Goal: Information Seeking & Learning: Learn about a topic

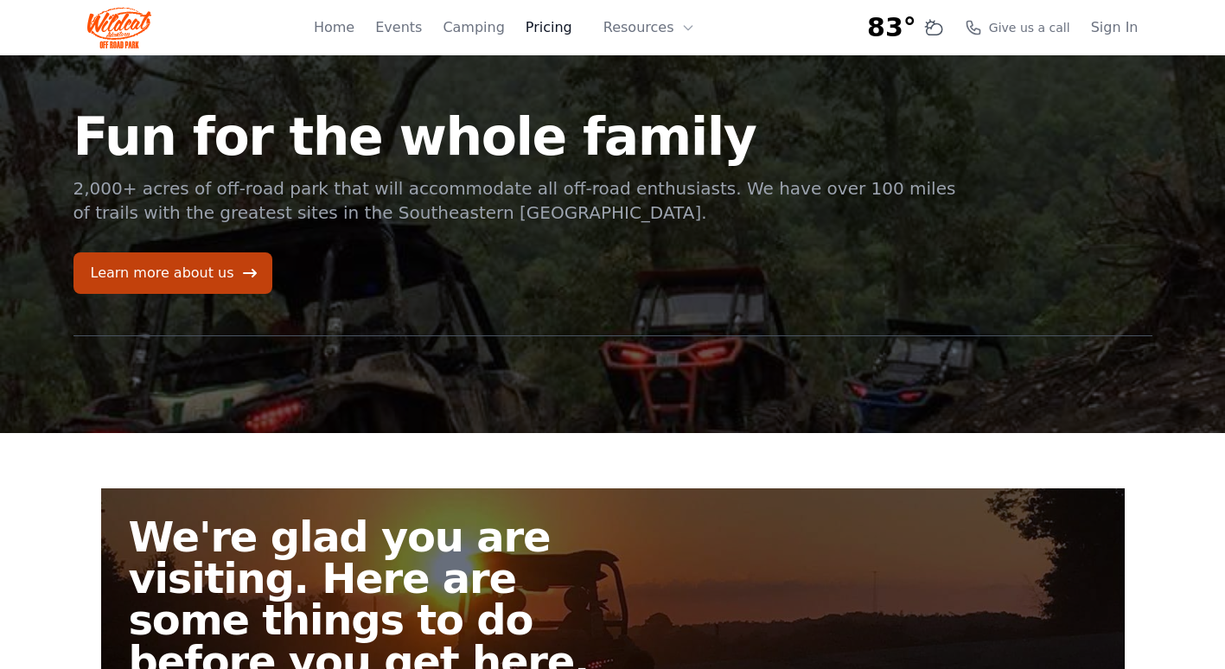
click at [562, 29] on link "Pricing" at bounding box center [549, 27] width 47 height 21
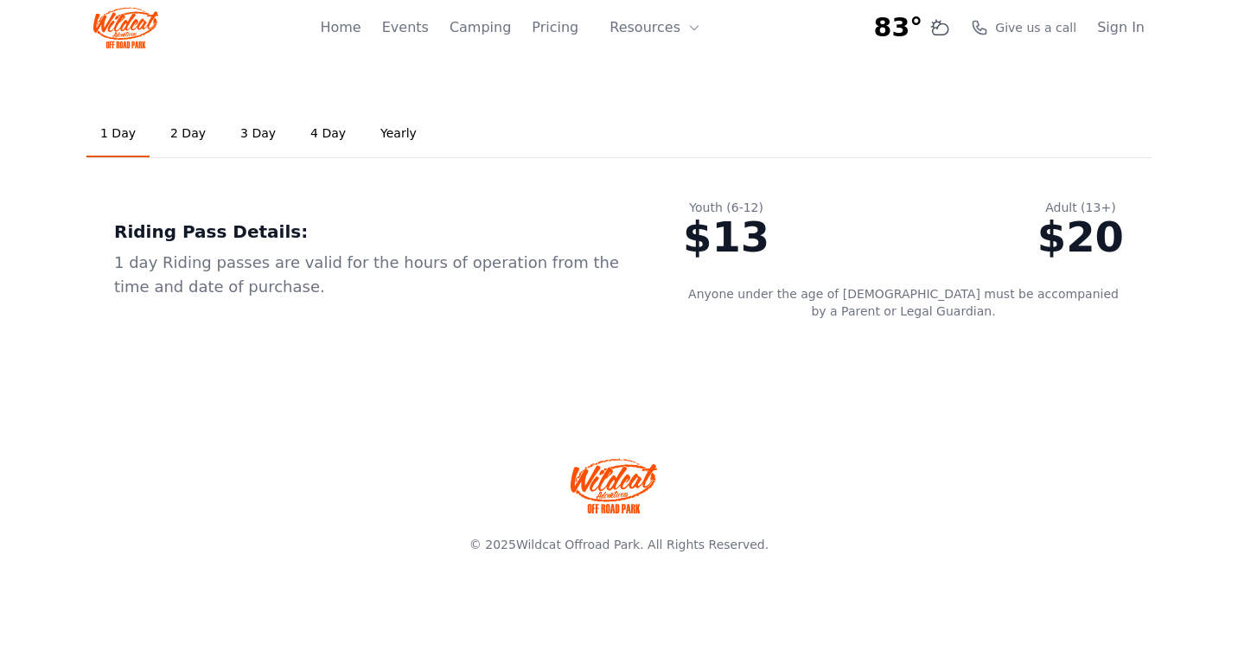
click at [177, 133] on link "2 Day" at bounding box center [187, 134] width 63 height 47
click at [239, 134] on link "3 Day" at bounding box center [258, 134] width 63 height 47
click at [169, 136] on link "2 Day" at bounding box center [187, 134] width 63 height 47
click at [134, 139] on link "1 Day" at bounding box center [117, 134] width 63 height 47
click at [185, 137] on link "2 Day" at bounding box center [187, 134] width 63 height 47
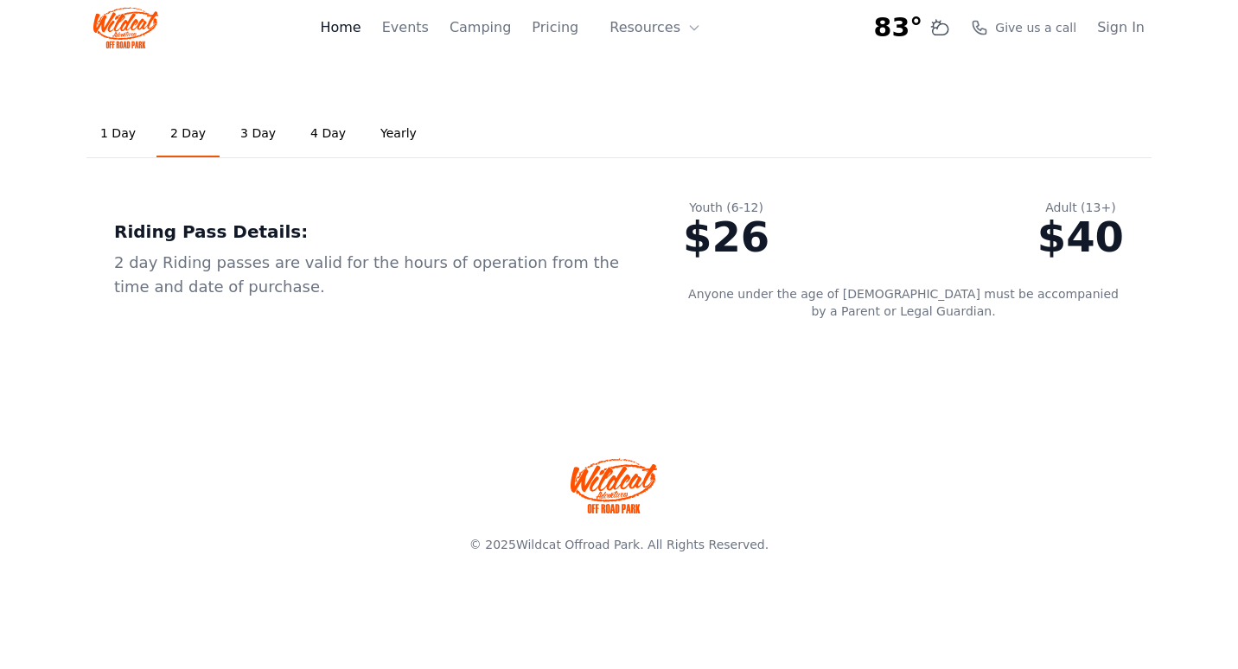
click at [361, 21] on link "Home" at bounding box center [340, 27] width 41 height 21
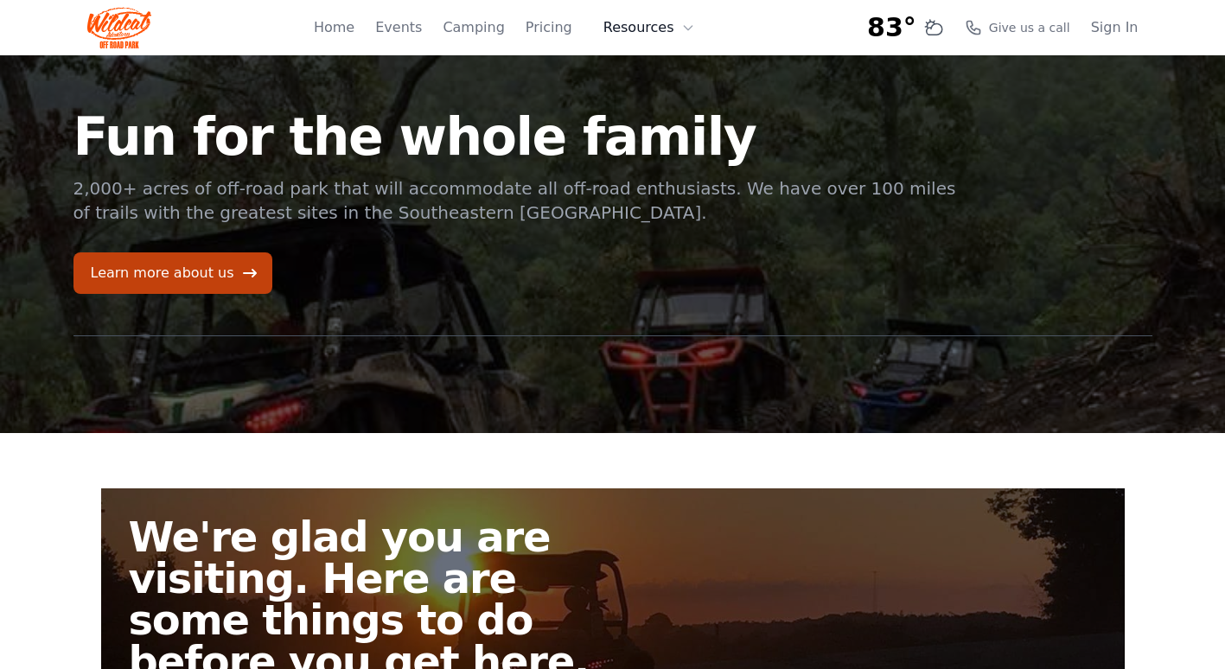
click at [663, 29] on button "Resources" at bounding box center [649, 27] width 112 height 35
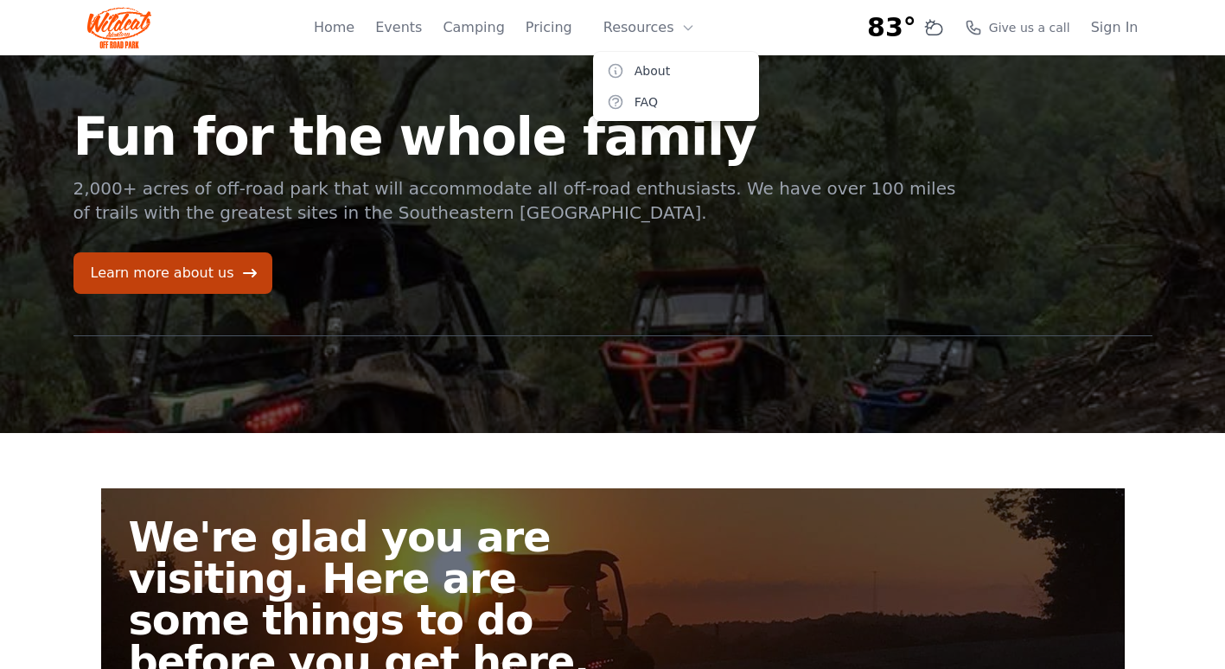
click at [118, 12] on img at bounding box center [119, 27] width 65 height 41
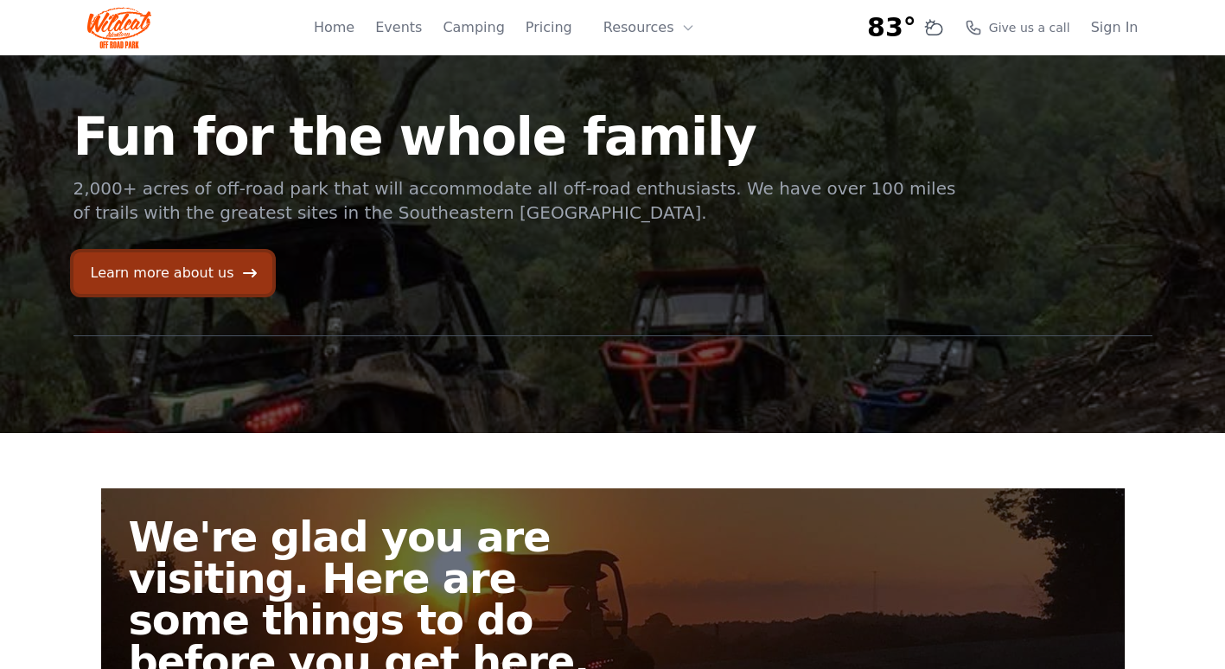
click at [161, 267] on link "Learn more about us" at bounding box center [172, 272] width 199 height 41
